Goal: Task Accomplishment & Management: Complete application form

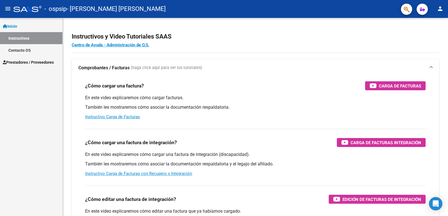
click at [27, 61] on span "Prestadores / Proveedores" at bounding box center [28, 62] width 51 height 6
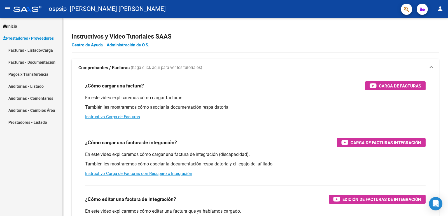
click at [31, 49] on link "Facturas - Listado/Carga" at bounding box center [31, 50] width 62 height 12
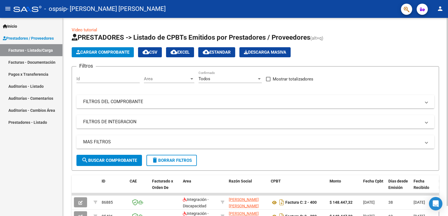
click at [97, 51] on span "Cargar Comprobante" at bounding box center [102, 52] width 53 height 5
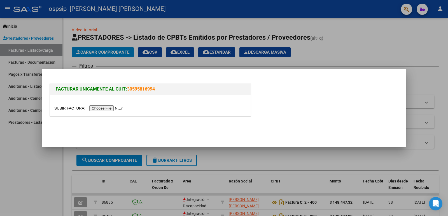
click at [111, 107] on input "file" at bounding box center [89, 109] width 71 height 6
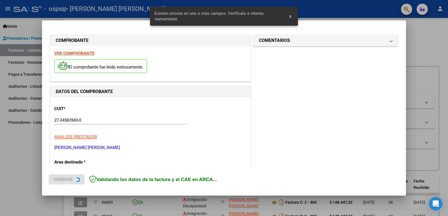
scroll to position [114, 0]
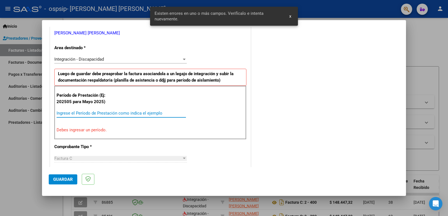
click at [98, 114] on input "Ingrese el Período de Prestación como indica el ejemplo" at bounding box center [121, 113] width 129 height 5
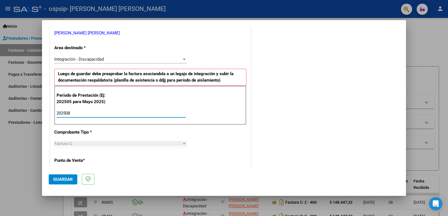
type input "202508"
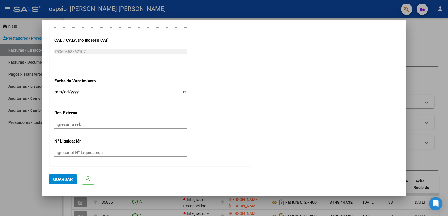
scroll to position [352, 0]
click at [59, 179] on span "Guardar" at bounding box center [63, 179] width 20 height 5
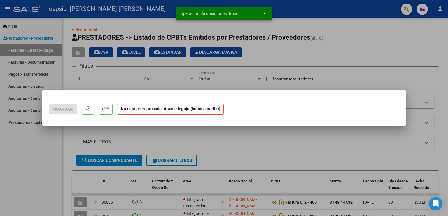
scroll to position [0, 0]
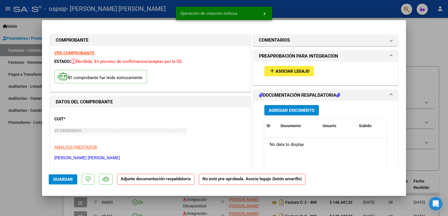
click at [275, 73] on span "Asociar Legajo" at bounding box center [292, 71] width 34 height 5
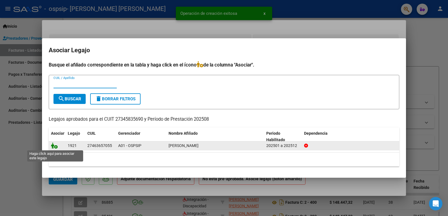
click at [54, 146] on icon at bounding box center [54, 146] width 7 height 6
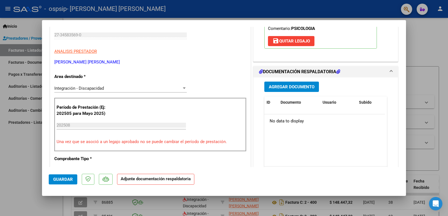
scroll to position [112, 0]
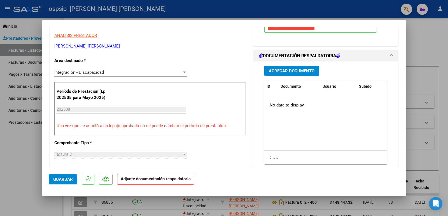
click at [288, 72] on span "Agregar Documento" at bounding box center [292, 71] width 46 height 5
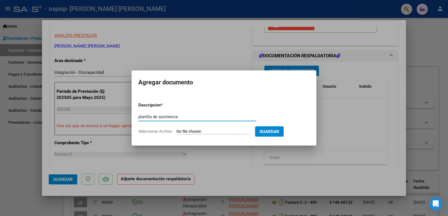
type input "planilla de asistencia"
click at [222, 128] on form "Descripcion * planilla de asistencia Escriba aquí una descripcion Seleccionar A…" at bounding box center [223, 118] width 171 height 41
click at [222, 132] on input "Seleccionar Archivo" at bounding box center [213, 131] width 74 height 5
type input "C:\fakepath\fernandezagosto25.pdf"
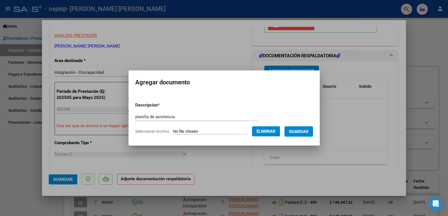
click at [302, 130] on span "Guardar" at bounding box center [299, 131] width 20 height 5
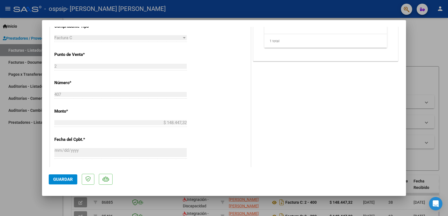
scroll to position [280, 0]
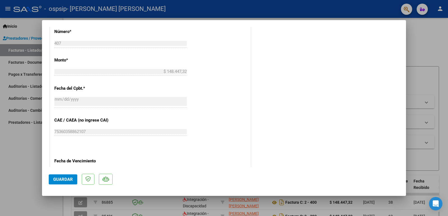
click at [67, 175] on button "Guardar" at bounding box center [63, 180] width 29 height 10
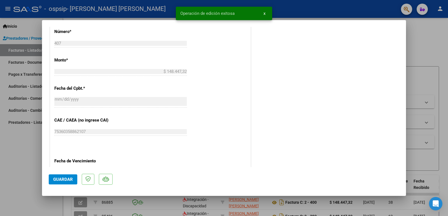
click at [435, 25] on div at bounding box center [224, 108] width 448 height 216
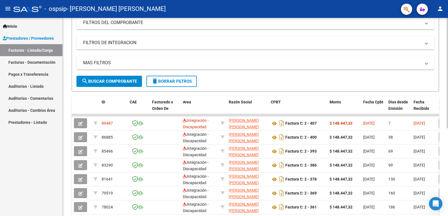
scroll to position [0, 0]
